Goal: Task Accomplishment & Management: Use online tool/utility

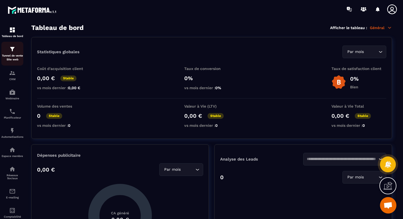
click at [7, 53] on div "Tunnel de vente Site web" at bounding box center [12, 54] width 22 height 16
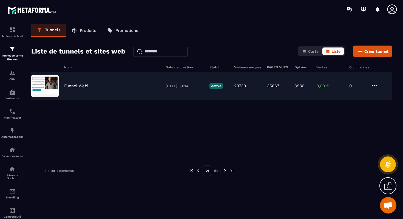
click at [136, 84] on div "Funnel Webi" at bounding box center [112, 85] width 96 height 5
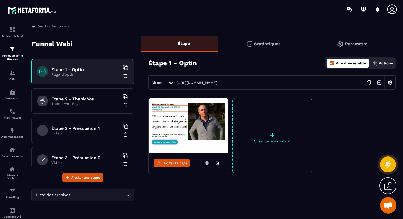
click at [90, 99] on h6 "Étape 2 - Thank You" at bounding box center [85, 98] width 69 height 5
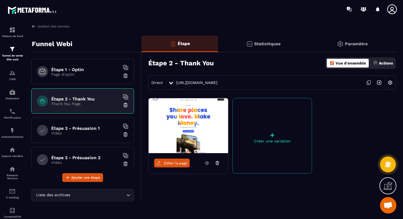
click at [98, 132] on p "Video" at bounding box center [85, 133] width 69 height 4
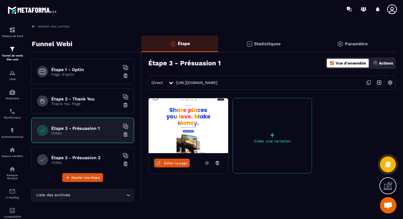
click at [86, 102] on p "Thank You Page" at bounding box center [85, 103] width 69 height 4
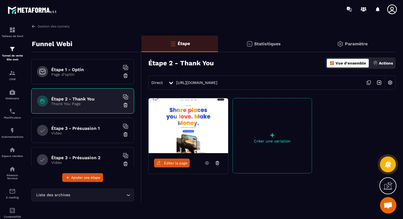
click at [387, 203] on span "Ouvrir le chat" at bounding box center [387, 206] width 9 height 8
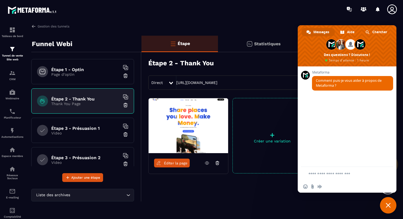
click at [284, 190] on div "Éditer la page + Créer une variation" at bounding box center [268, 149] width 254 height 103
click at [386, 207] on span "Fermer le chat" at bounding box center [388, 205] width 5 height 5
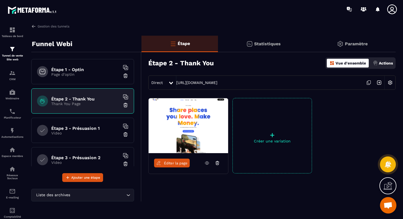
click at [386, 172] on div at bounding box center [388, 164] width 16 height 24
click at [203, 163] on link at bounding box center [207, 162] width 10 height 9
click at [14, 95] on img at bounding box center [12, 92] width 7 height 7
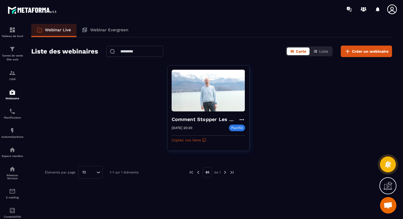
click at [224, 172] on img at bounding box center [225, 172] width 5 height 5
click at [10, 56] on p "Tunnel de vente Site web" at bounding box center [12, 58] width 22 height 8
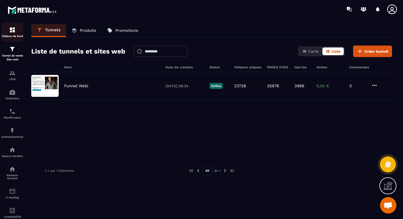
click at [11, 36] on p "Tableau de bord" at bounding box center [12, 36] width 22 height 3
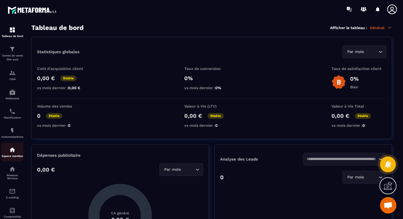
click at [12, 153] on img at bounding box center [12, 149] width 7 height 7
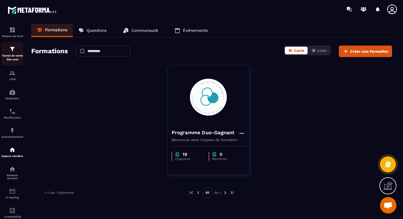
click at [17, 56] on p "Tunnel de vente Site web" at bounding box center [12, 58] width 22 height 8
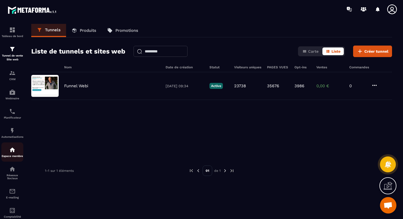
click at [7, 161] on link "Espace membre" at bounding box center [12, 151] width 22 height 19
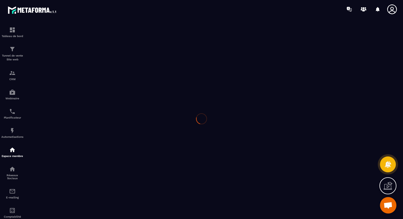
click at [7, 175] on div at bounding box center [201, 118] width 403 height 200
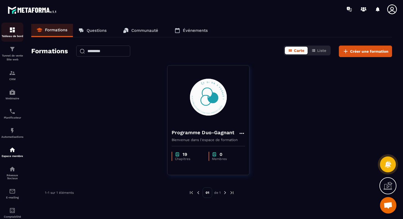
click at [8, 33] on div "Tableau de bord" at bounding box center [12, 32] width 22 height 11
